Goal: Ask a question

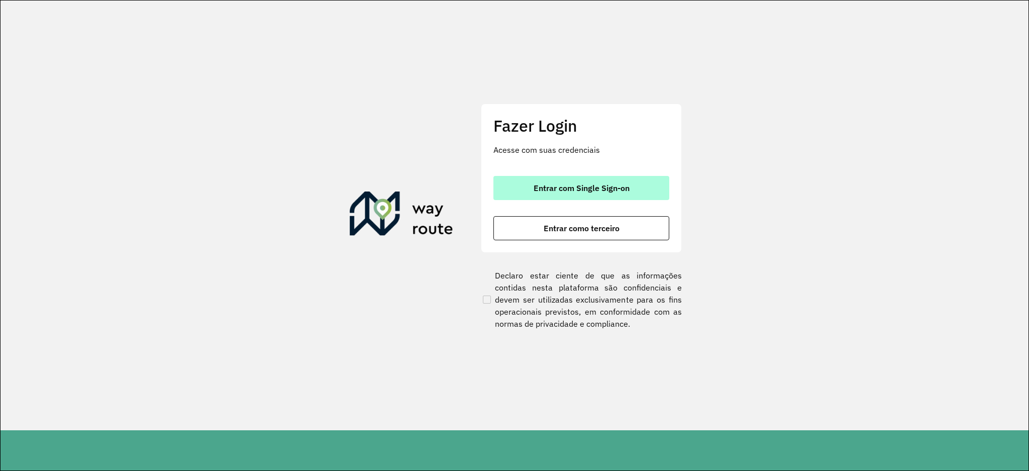
click at [666, 188] on button "Entrar com Single Sign-on" at bounding box center [581, 188] width 176 height 24
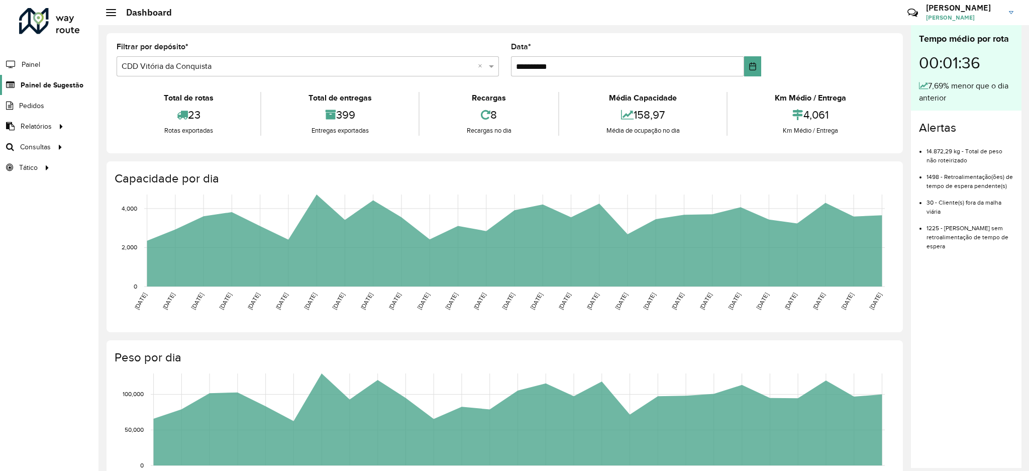
click at [54, 84] on span "Painel de Sugestão" at bounding box center [52, 85] width 63 height 11
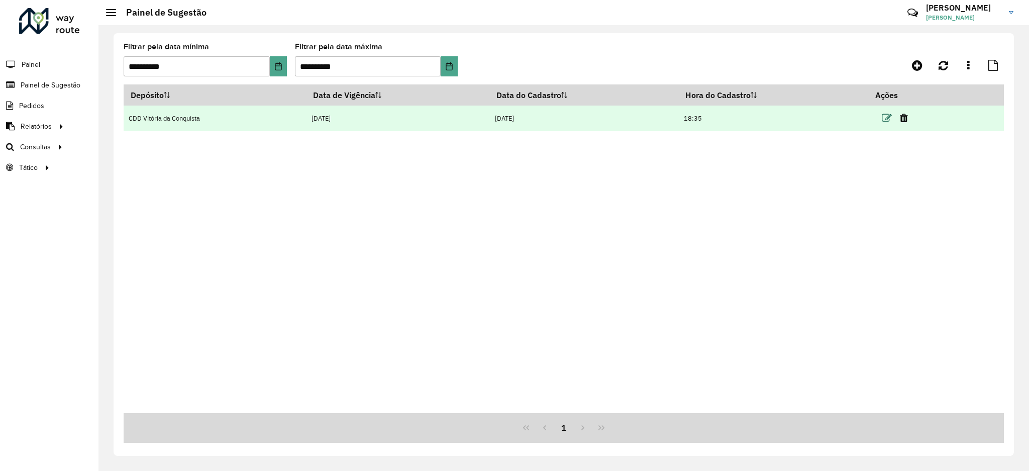
click at [890, 122] on icon at bounding box center [887, 118] width 10 height 10
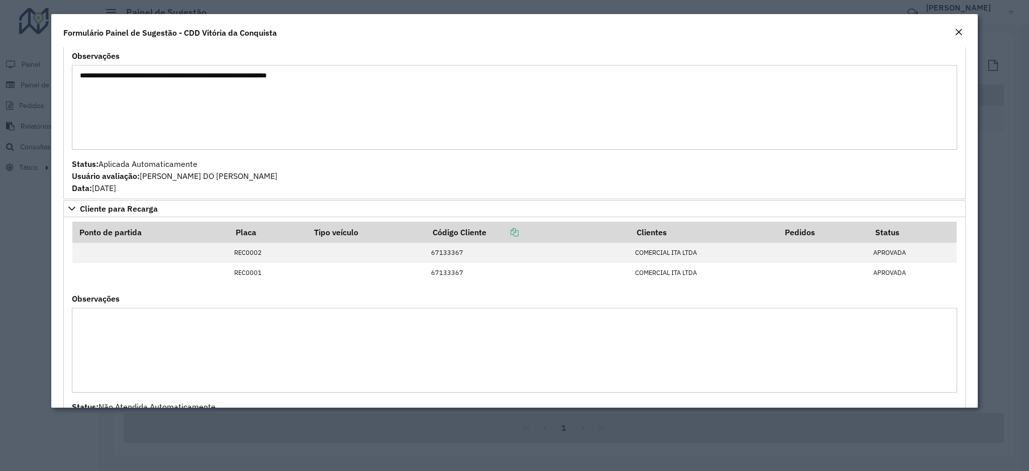
scroll to position [92, 0]
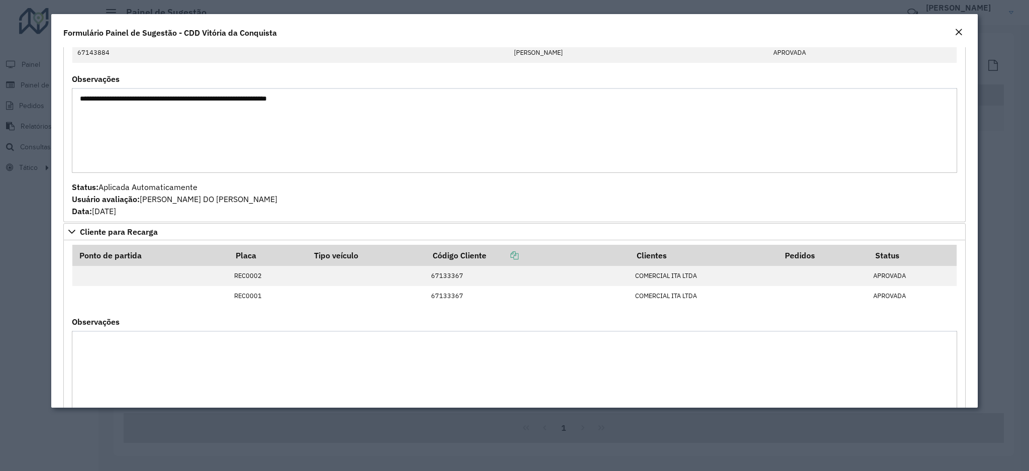
click at [959, 31] on em "Close" at bounding box center [959, 32] width 8 height 8
